Goal: Task Accomplishment & Management: Use online tool/utility

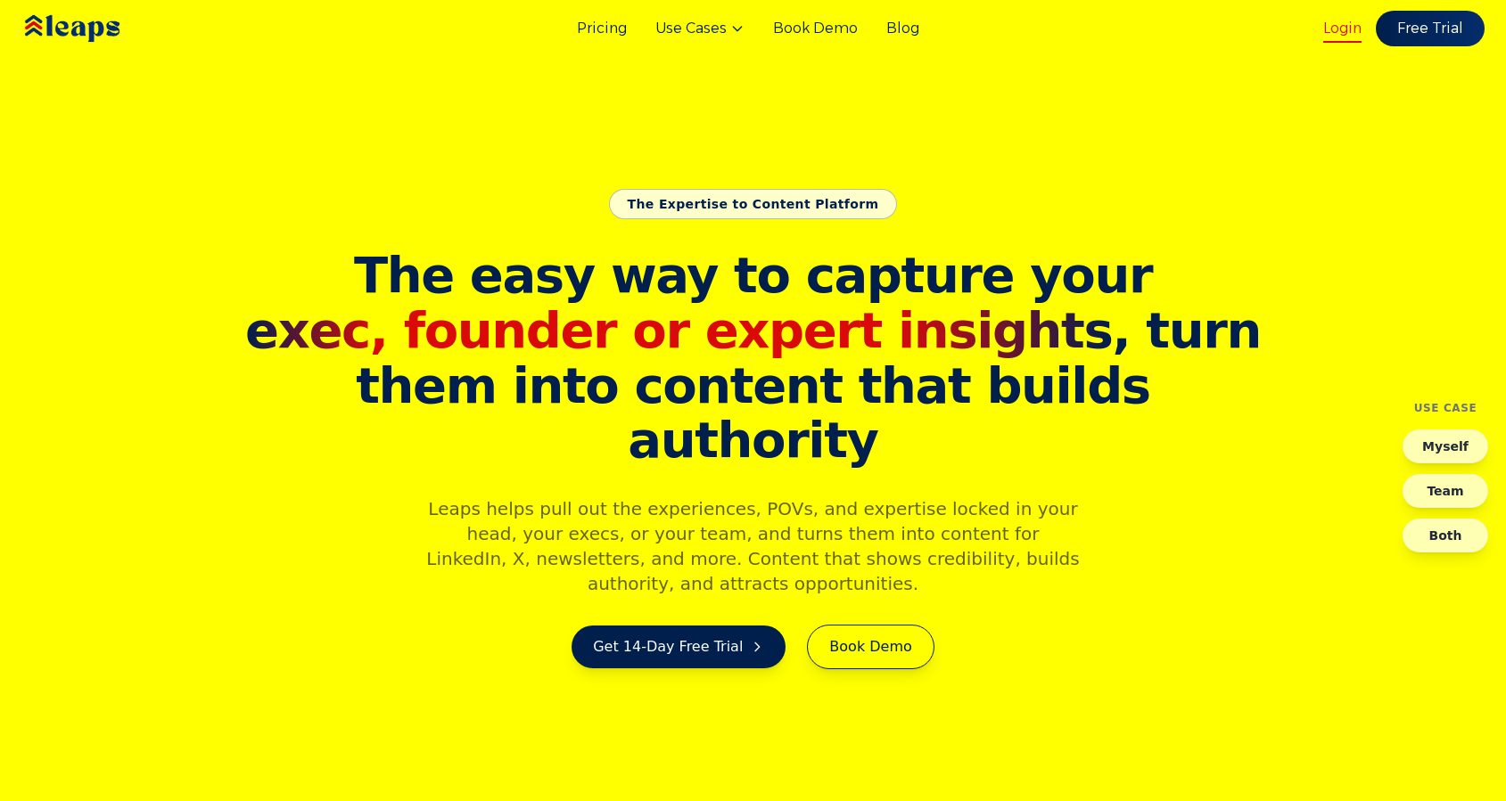
click at [1350, 29] on link "Login" at bounding box center [1342, 28] width 38 height 21
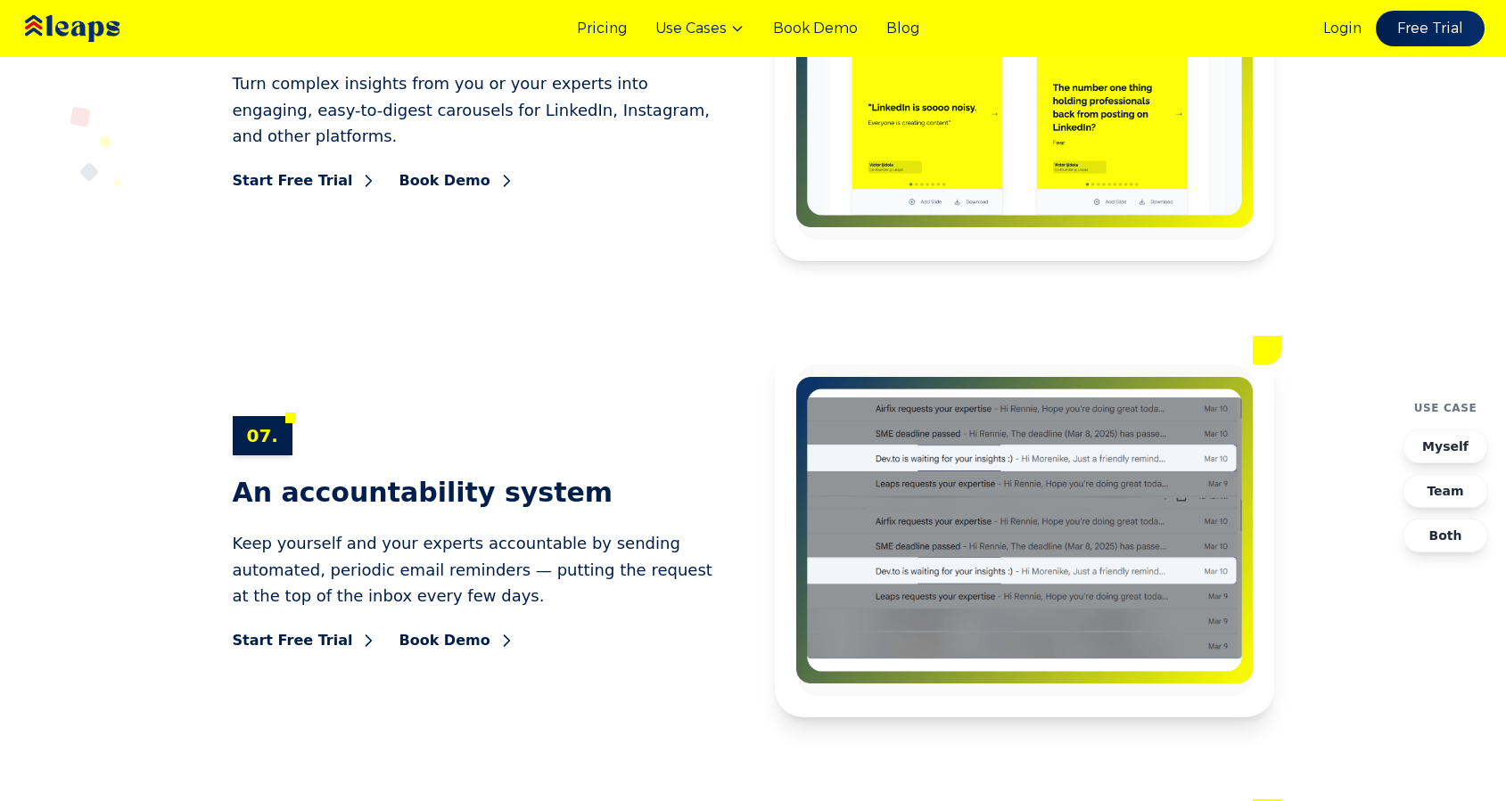
scroll to position [10693, 0]
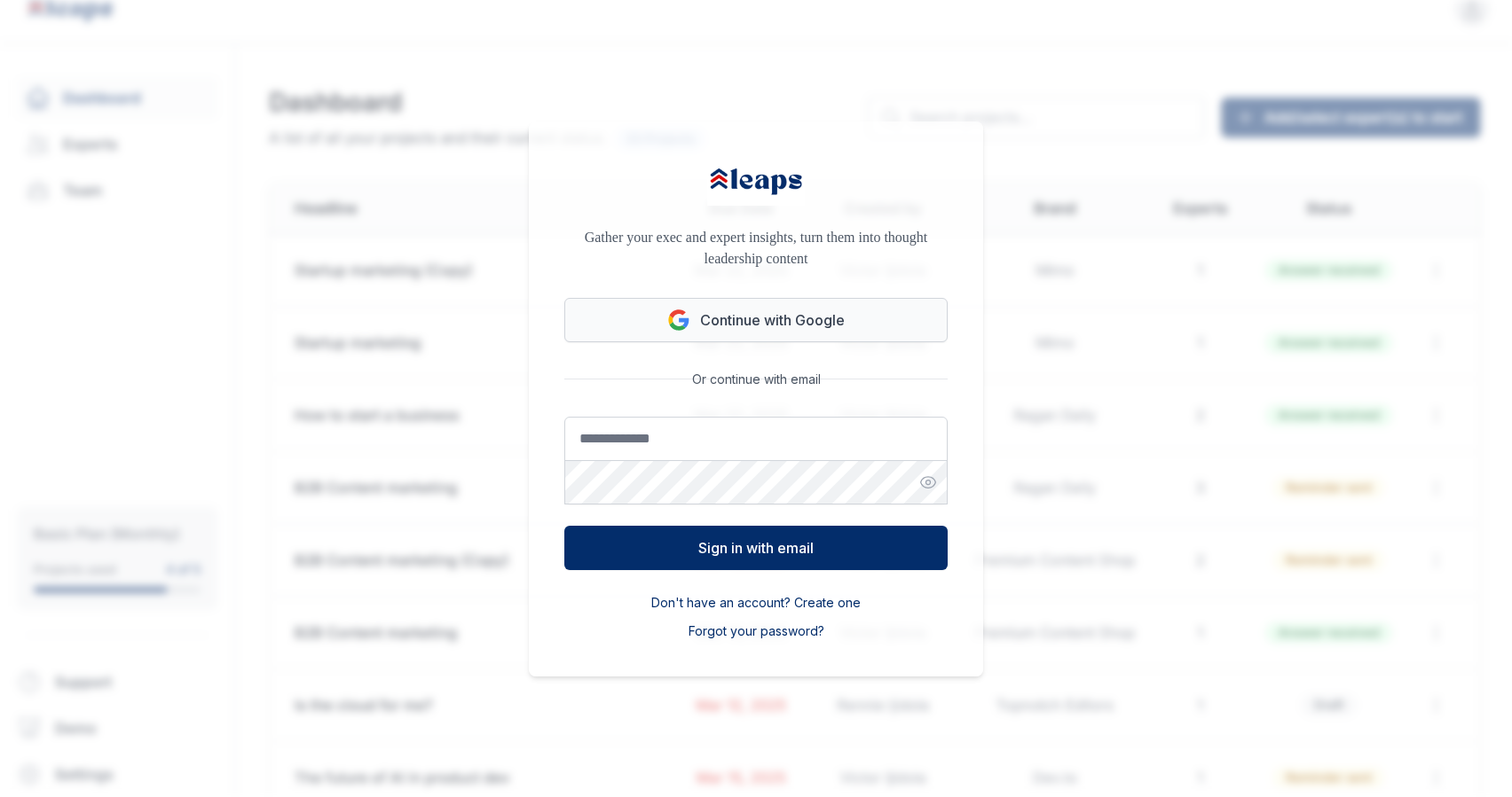
click at [835, 319] on button "Continue with Google" at bounding box center [756, 320] width 383 height 45
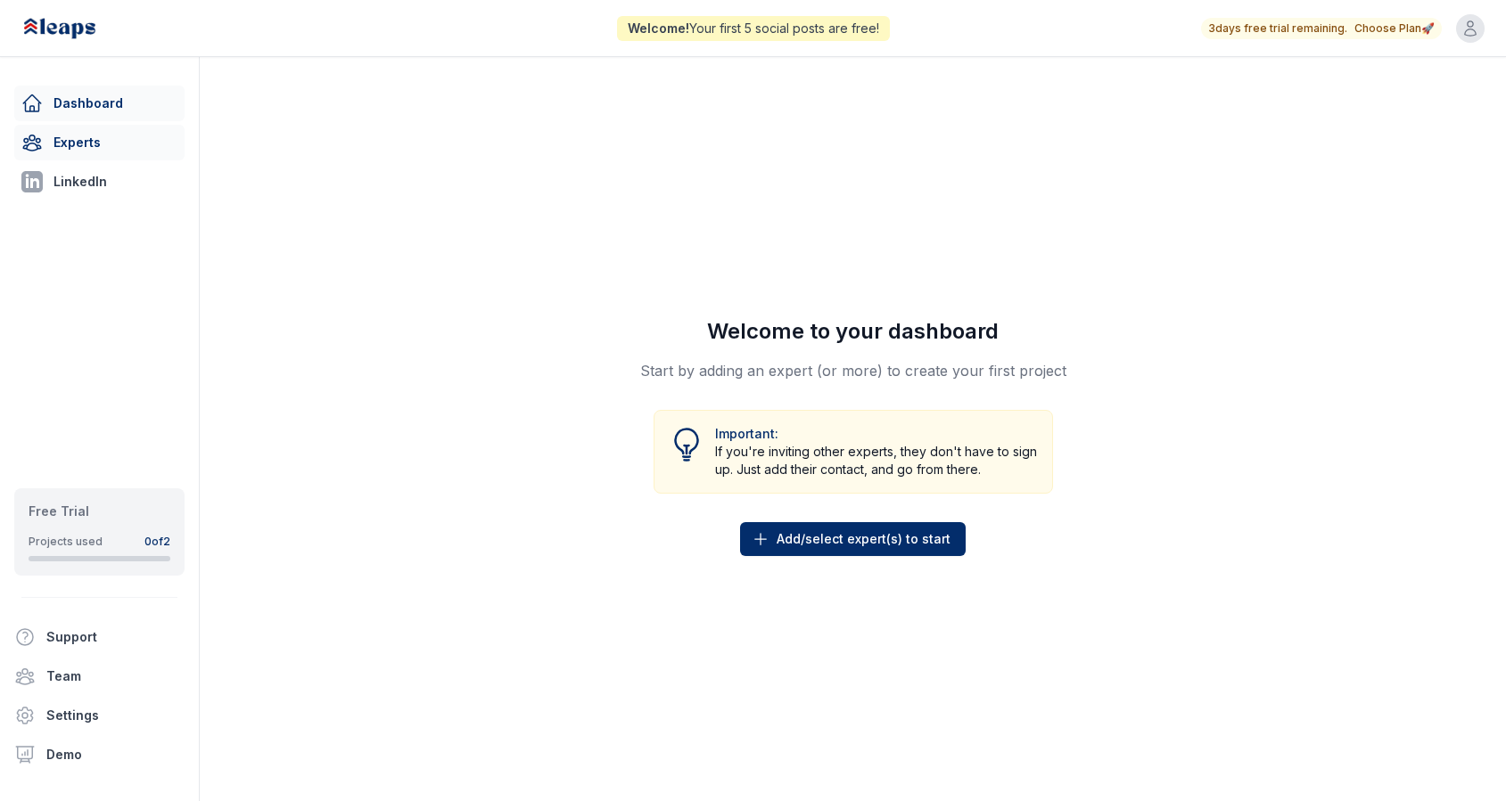
click at [99, 152] on link "Experts" at bounding box center [99, 143] width 170 height 36
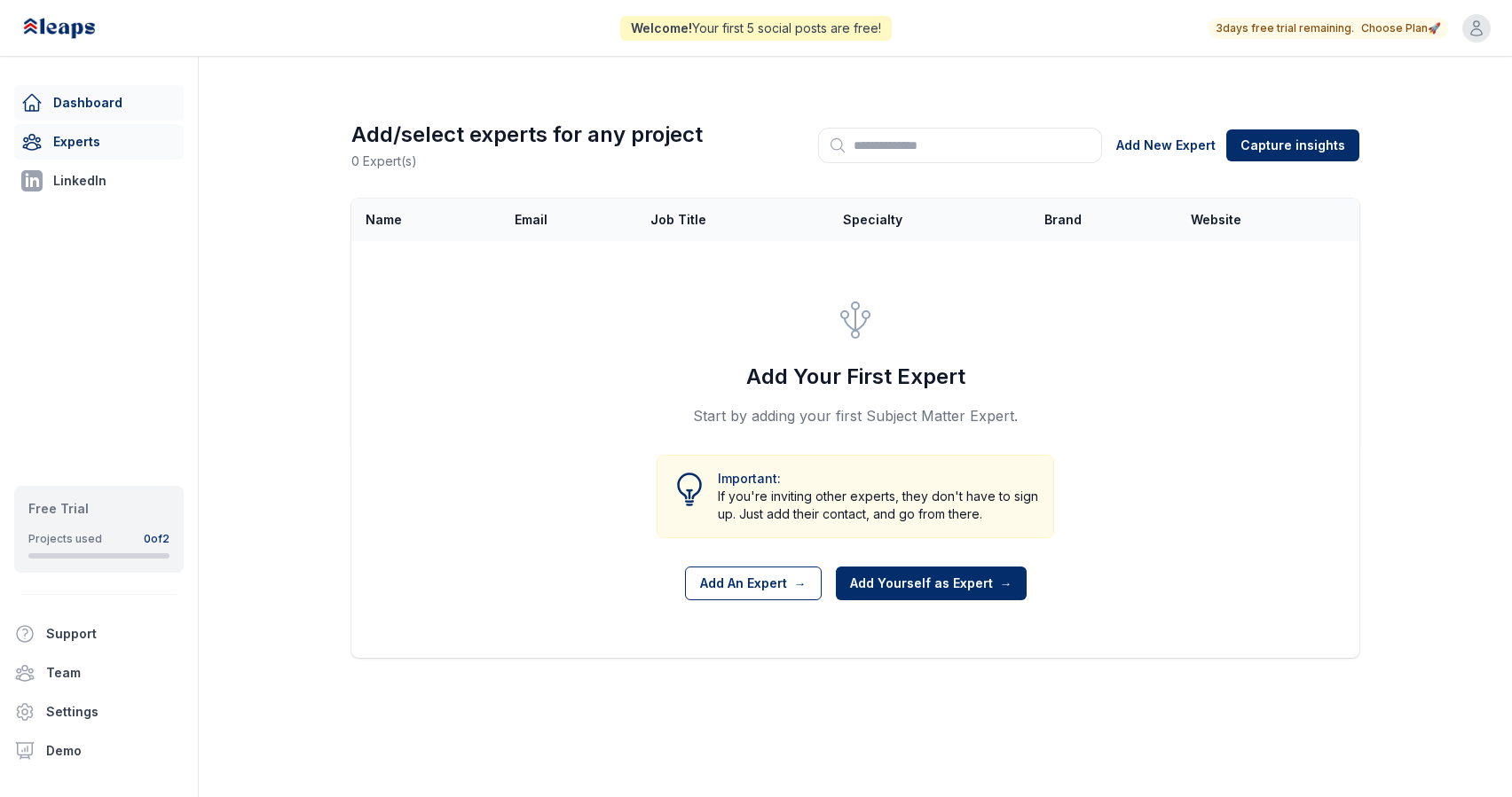
click at [86, 95] on link "Dashboard" at bounding box center [99, 103] width 169 height 36
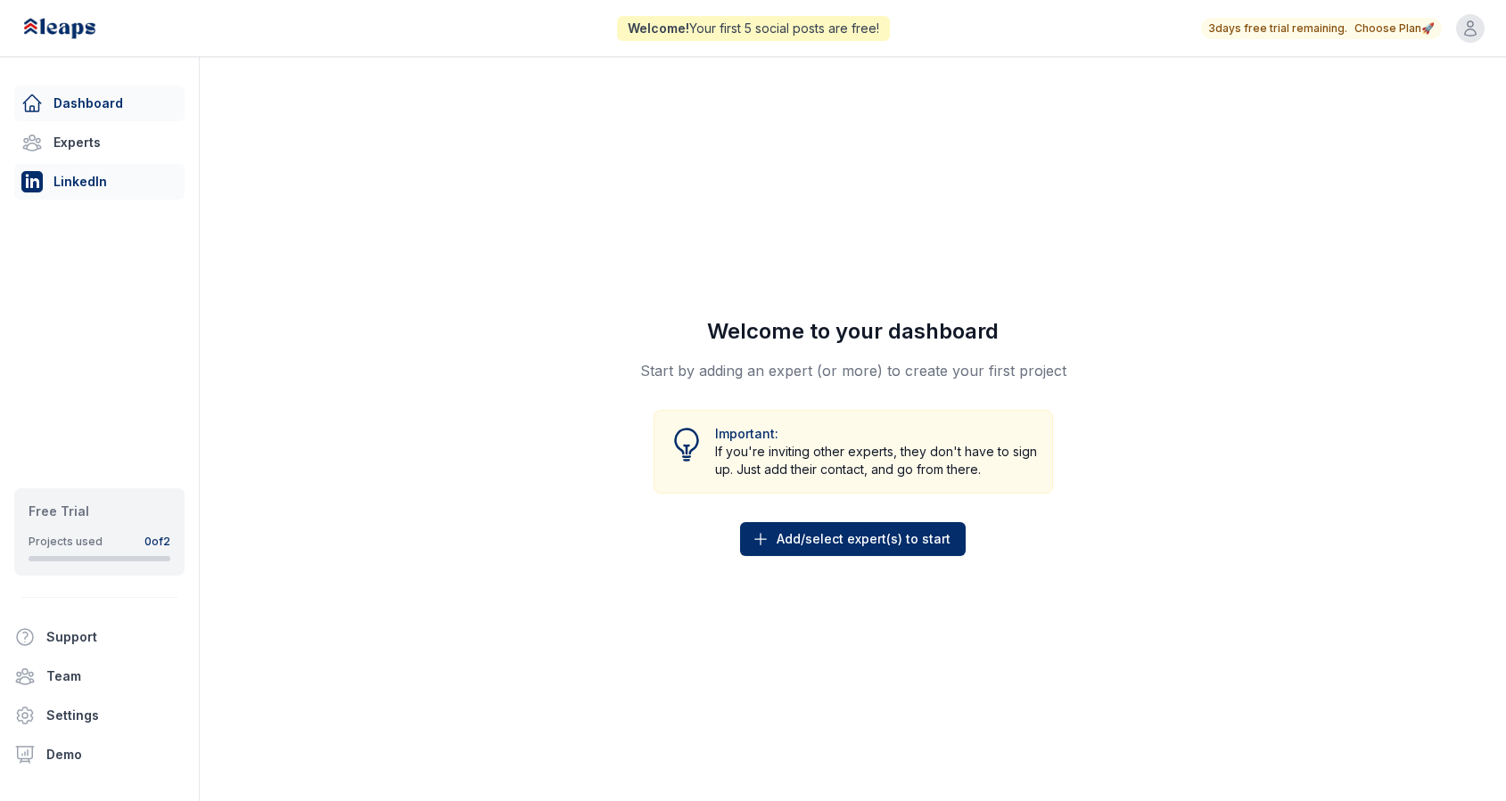
click at [97, 180] on link "LinkedIn" at bounding box center [99, 182] width 170 height 36
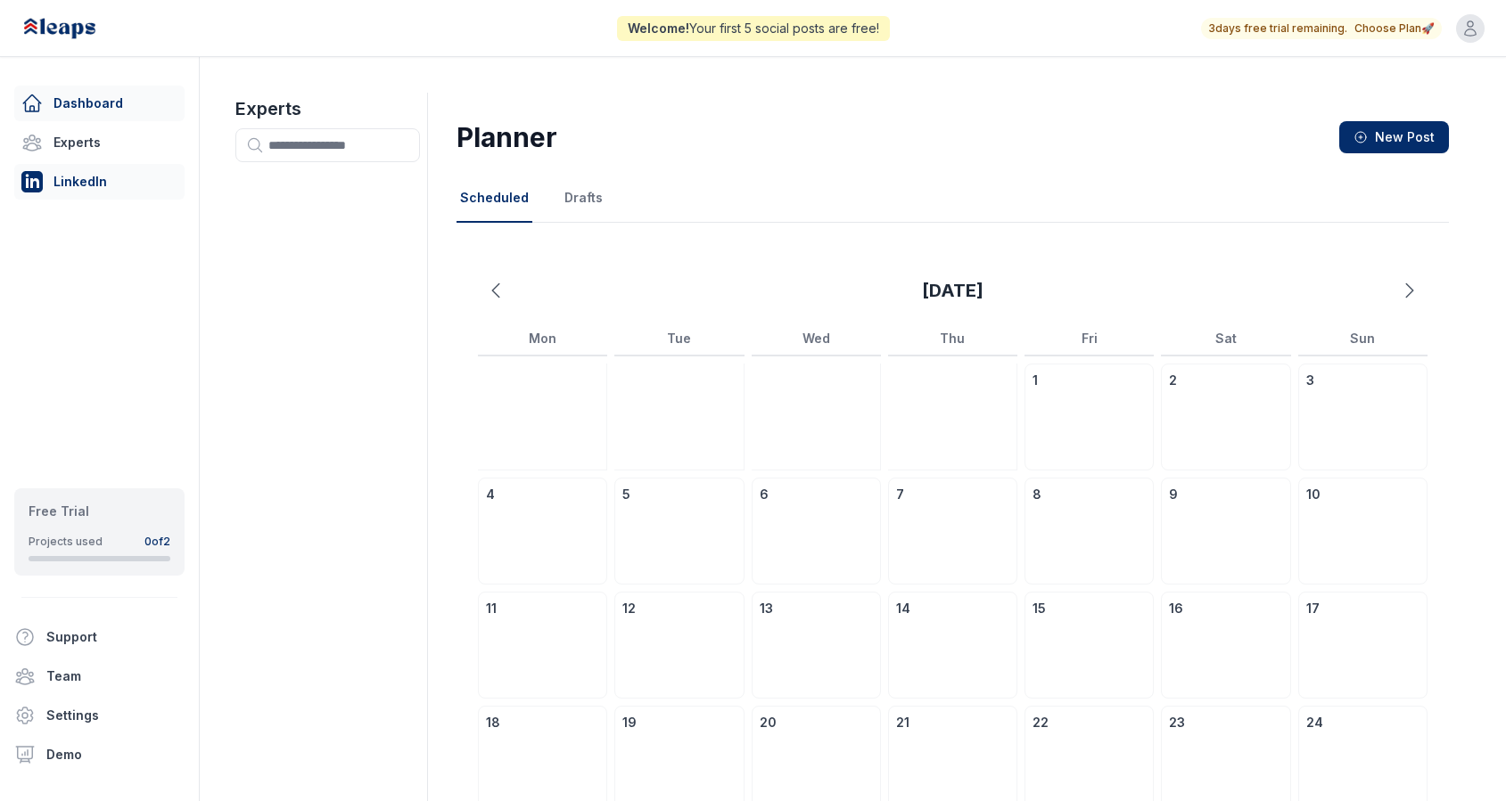
click at [95, 102] on link "Dashboard" at bounding box center [99, 104] width 170 height 36
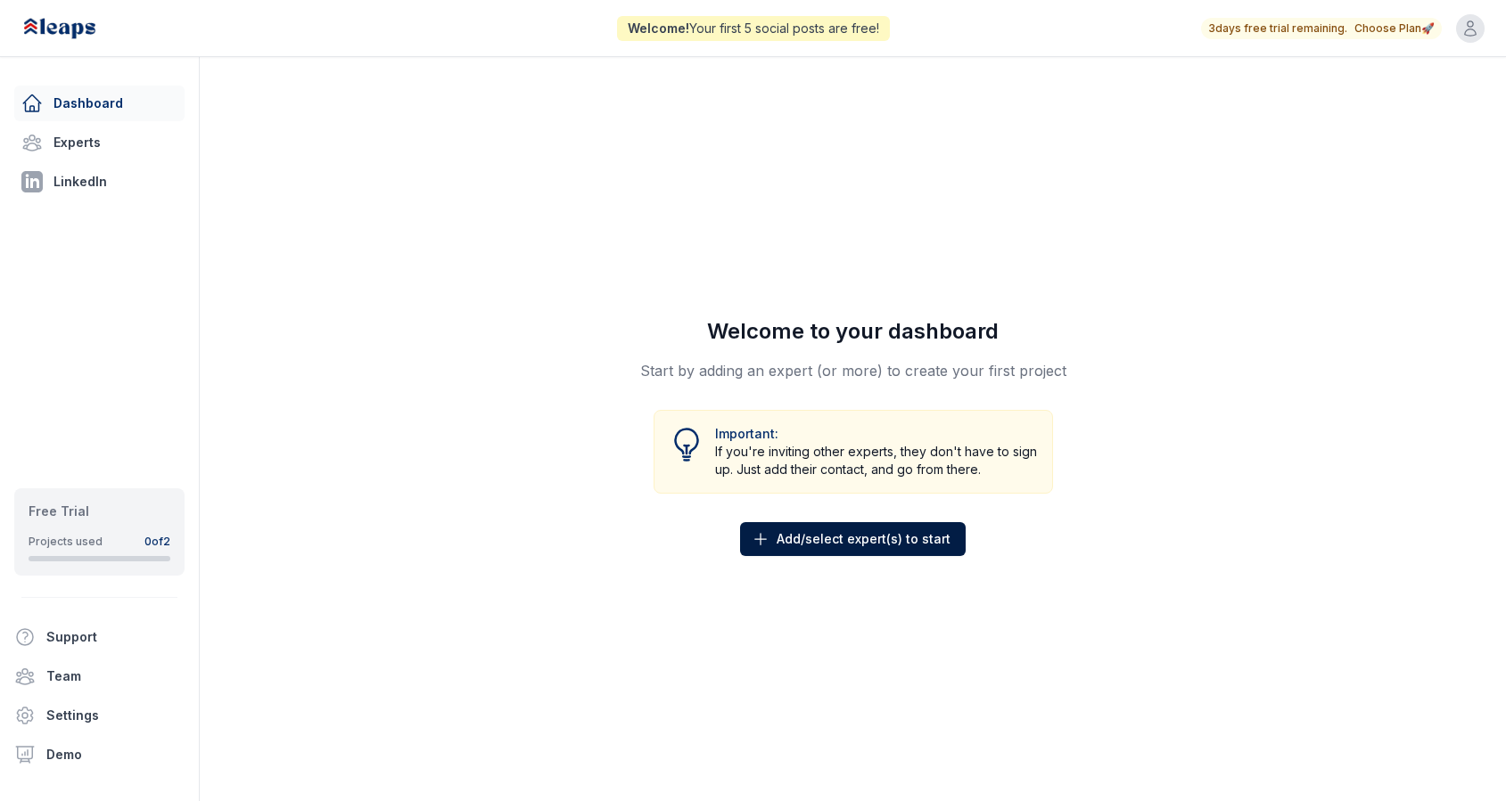
click at [806, 538] on span "Add/select expert(s) to start" at bounding box center [863, 539] width 174 height 18
